Goal: Task Accomplishment & Management: Manage account settings

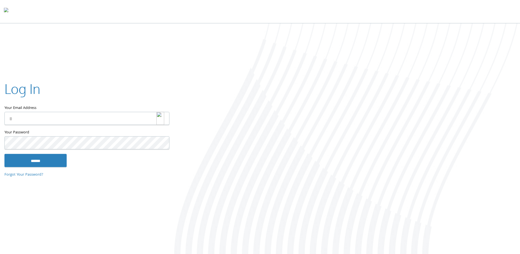
click at [161, 119] on img at bounding box center [160, 118] width 8 height 13
click at [126, 120] on input "Your Email Address" at bounding box center [86, 118] width 165 height 13
click at [147, 115] on input "Your Email Address" at bounding box center [86, 118] width 165 height 13
click at [161, 119] on img at bounding box center [160, 118] width 8 height 13
click at [162, 119] on img at bounding box center [160, 118] width 8 height 13
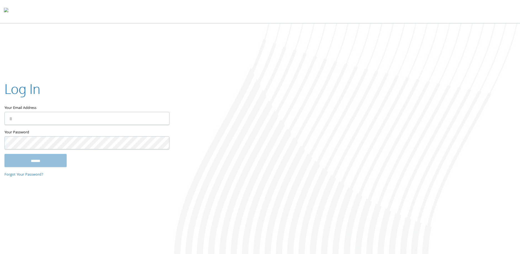
click at [57, 151] on body "Home Solutions Technology Partners Features About Us Schedule a Demo Blog Log In" at bounding box center [260, 127] width 520 height 255
click at [127, 122] on input "Your Email Address" at bounding box center [86, 118] width 165 height 13
click at [161, 119] on img at bounding box center [160, 118] width 8 height 13
type input "**********"
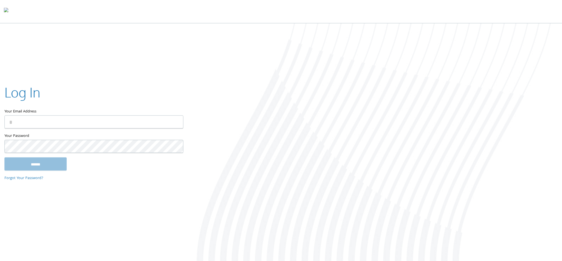
click at [476, 120] on div at bounding box center [374, 142] width 375 height 239
